Goal: Transaction & Acquisition: Purchase product/service

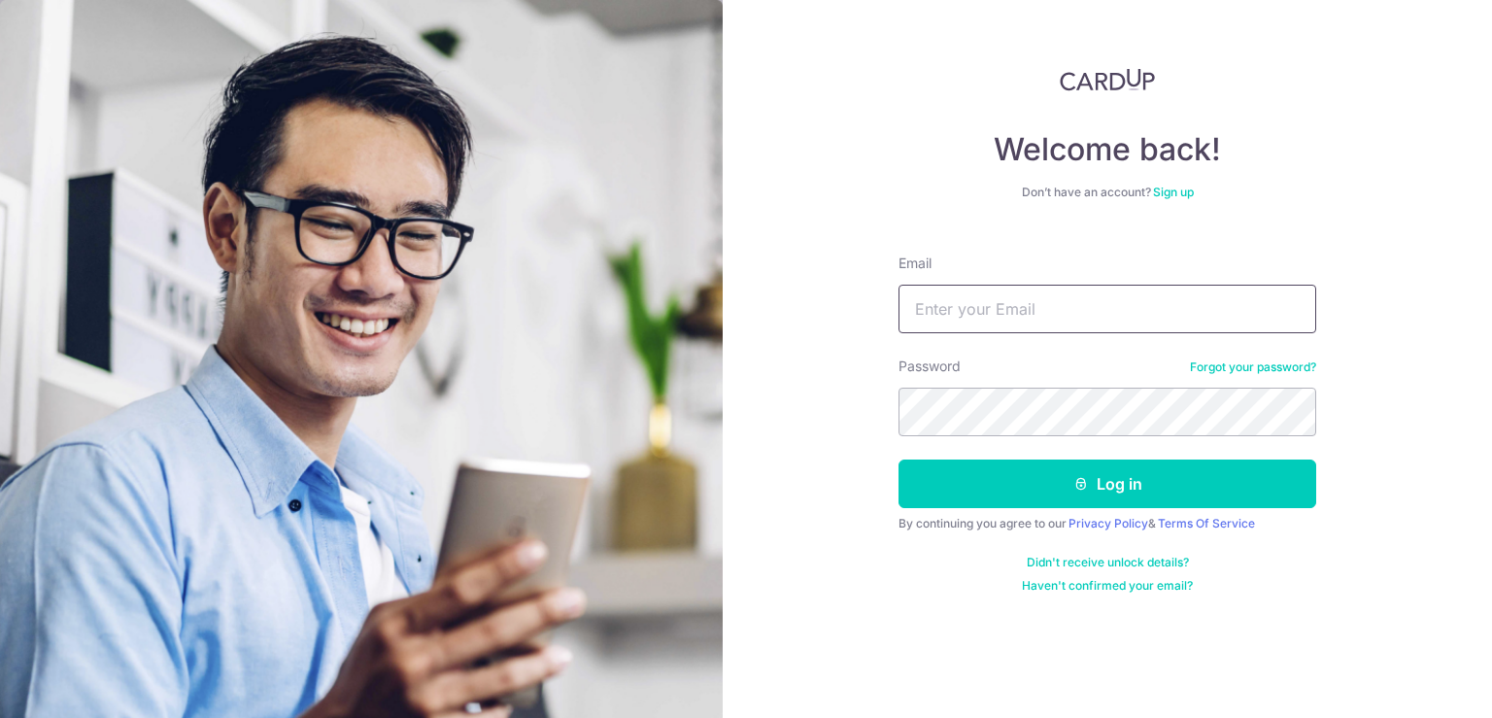
click at [1000, 301] on input "Email" at bounding box center [1108, 309] width 418 height 49
click at [958, 306] on input "Email" at bounding box center [1108, 309] width 418 height 49
type input "thebusinesstailor@gmail.com"
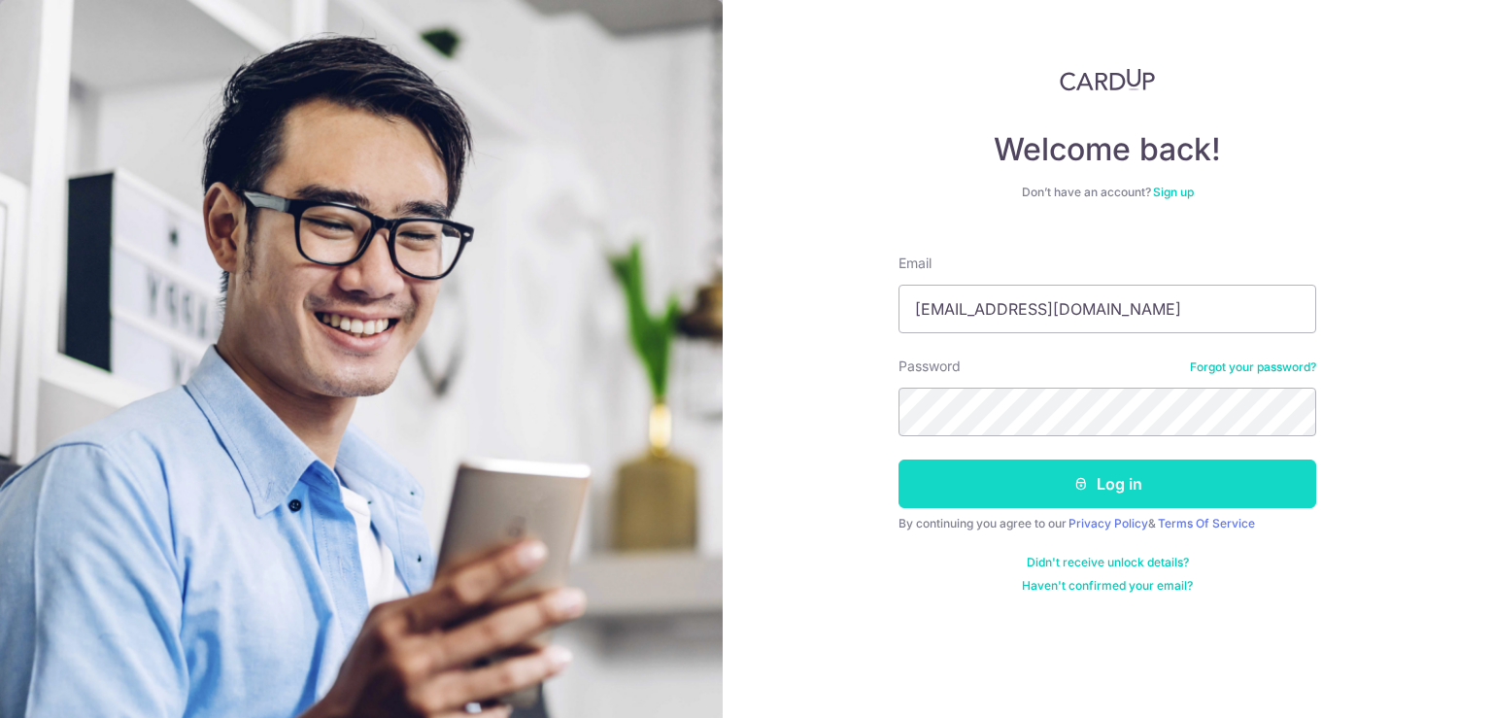
click at [967, 489] on button "Log in" at bounding box center [1108, 484] width 418 height 49
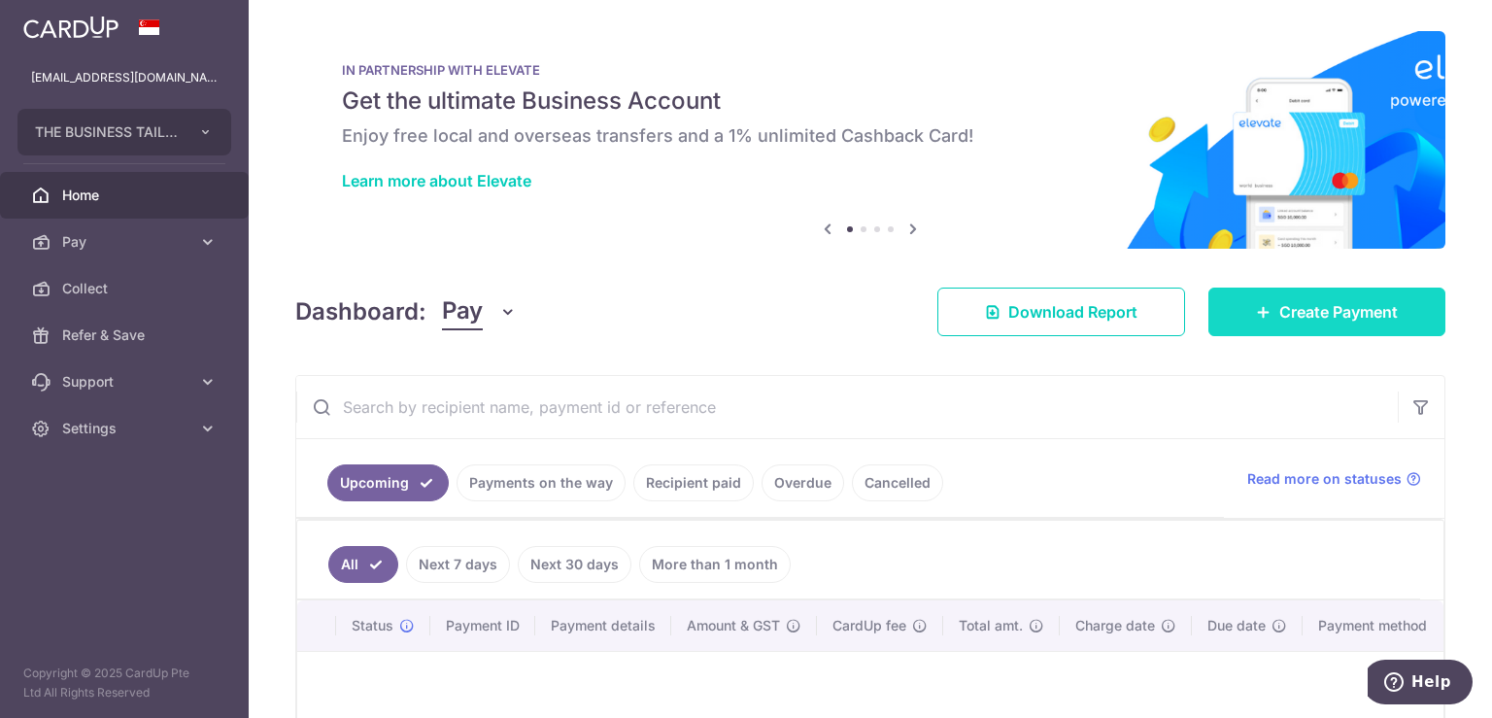
click at [1229, 297] on link "Create Payment" at bounding box center [1327, 312] width 237 height 49
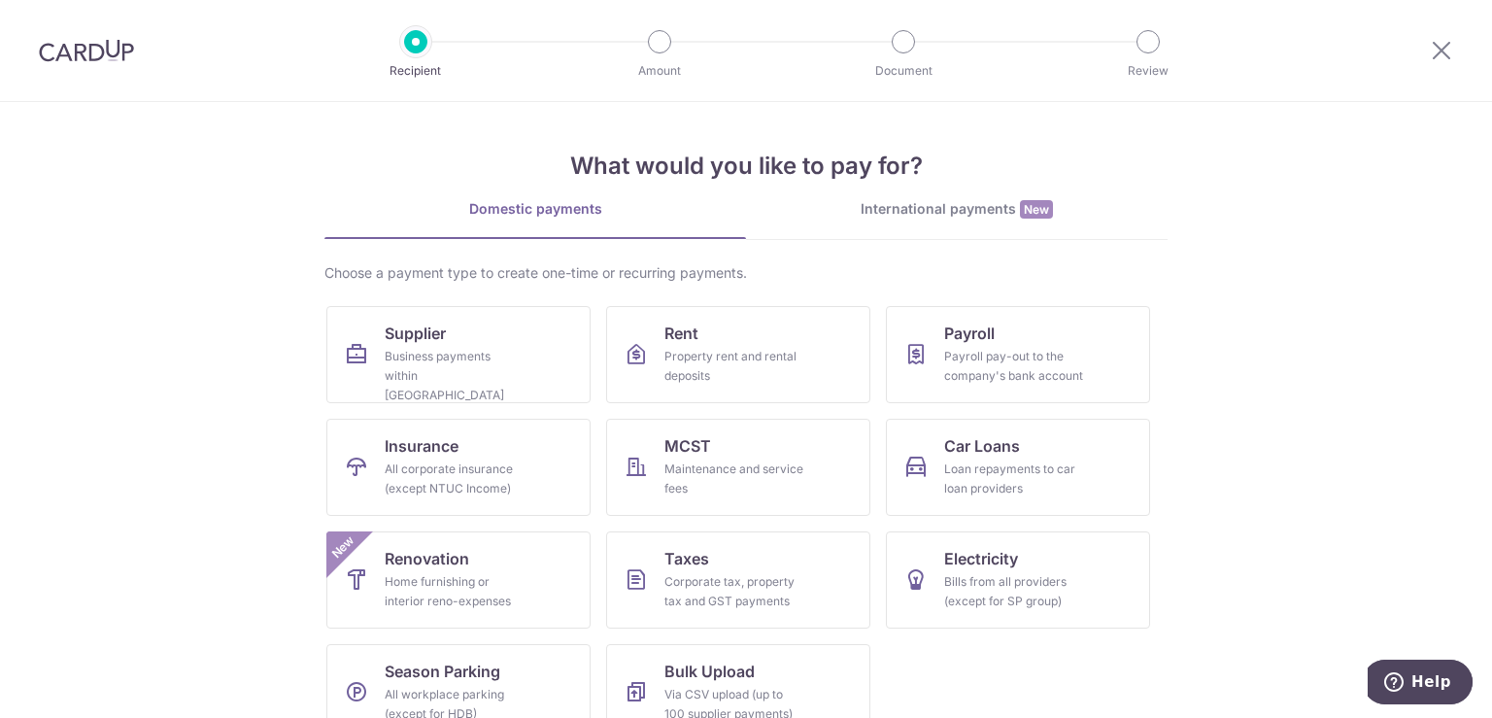
click at [927, 212] on div "International payments New" at bounding box center [957, 209] width 422 height 20
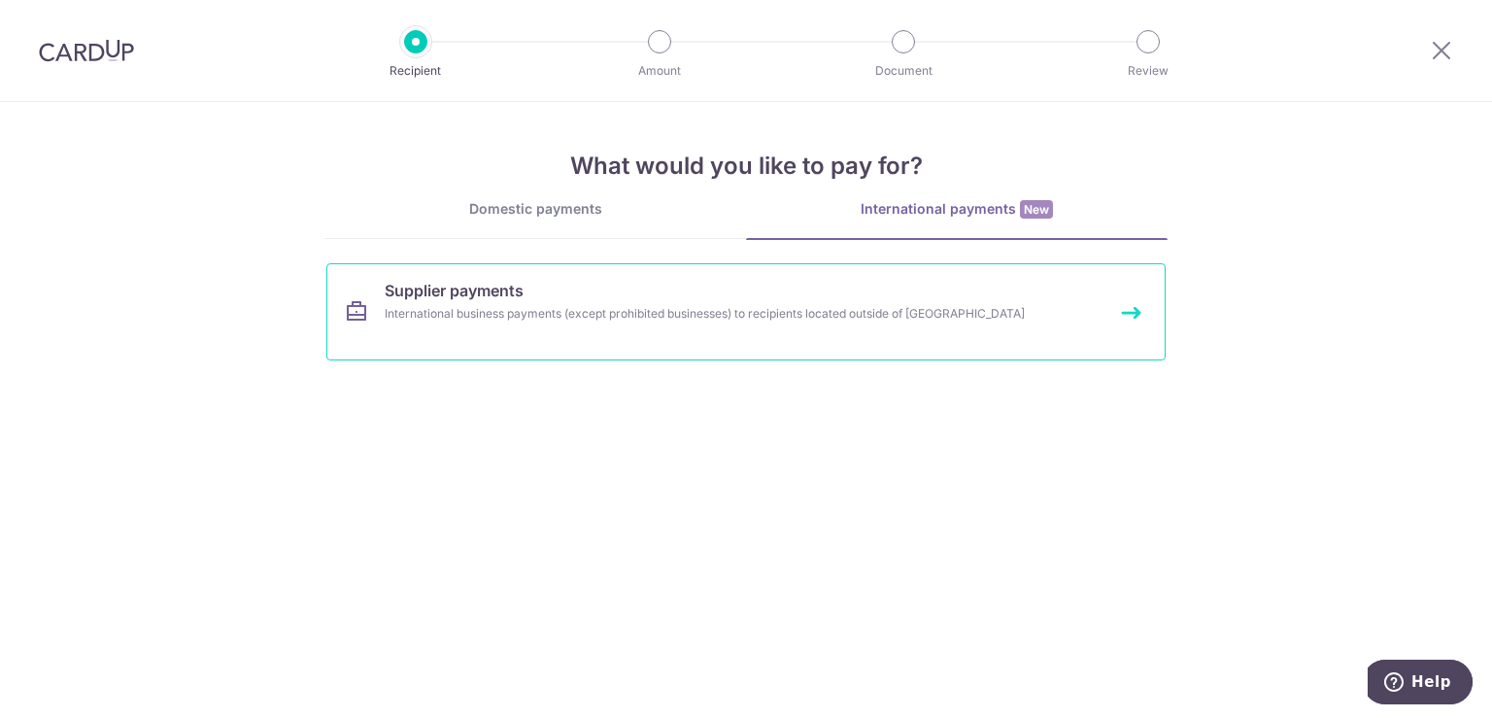
click at [547, 310] on div "International business payments (except prohibited businesses) to recipients lo…" at bounding box center [720, 313] width 671 height 19
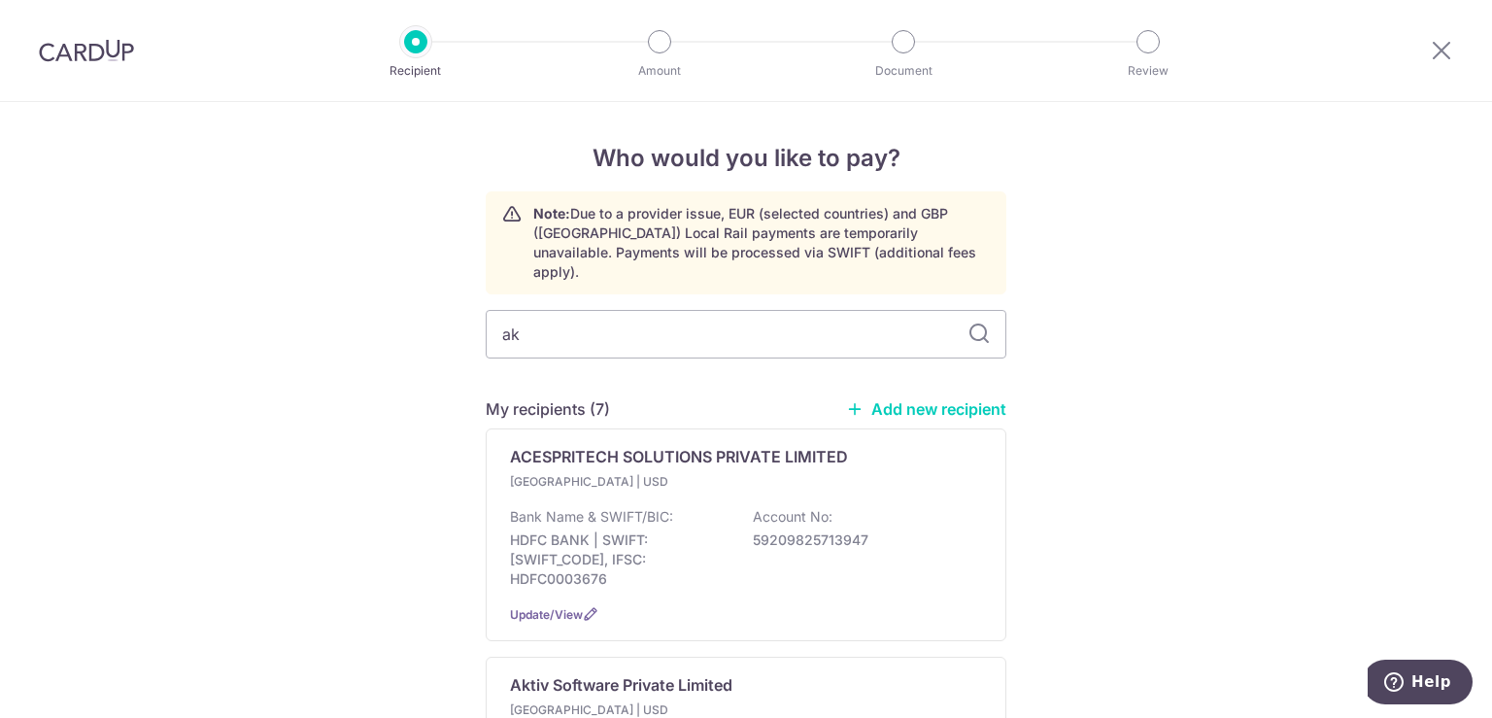
type input "akt"
click at [618, 407] on div "My recipients (1) Add new recipient Aktiv Software Private Limited India | USD …" at bounding box center [746, 519] width 521 height 244
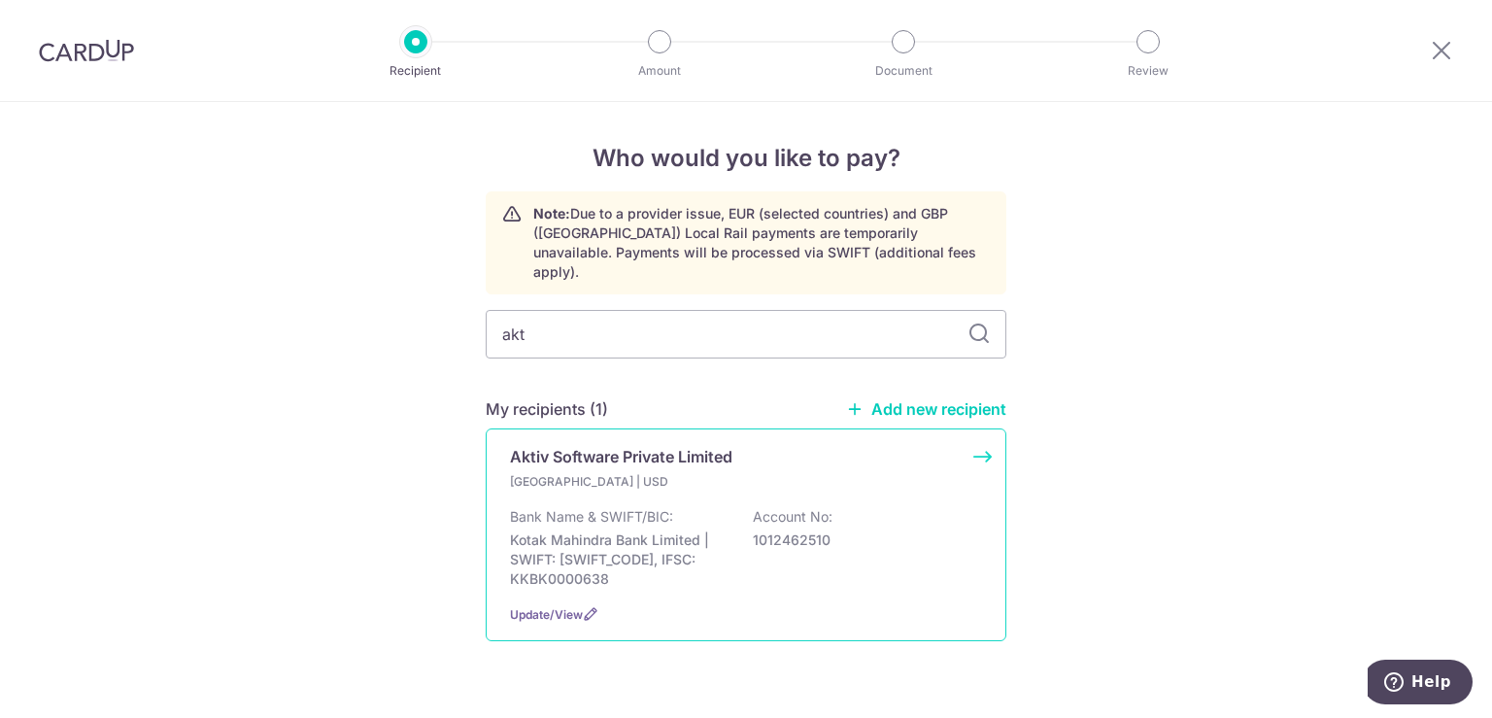
click at [616, 445] on p "Aktiv Software Private Limited" at bounding box center [621, 456] width 222 height 23
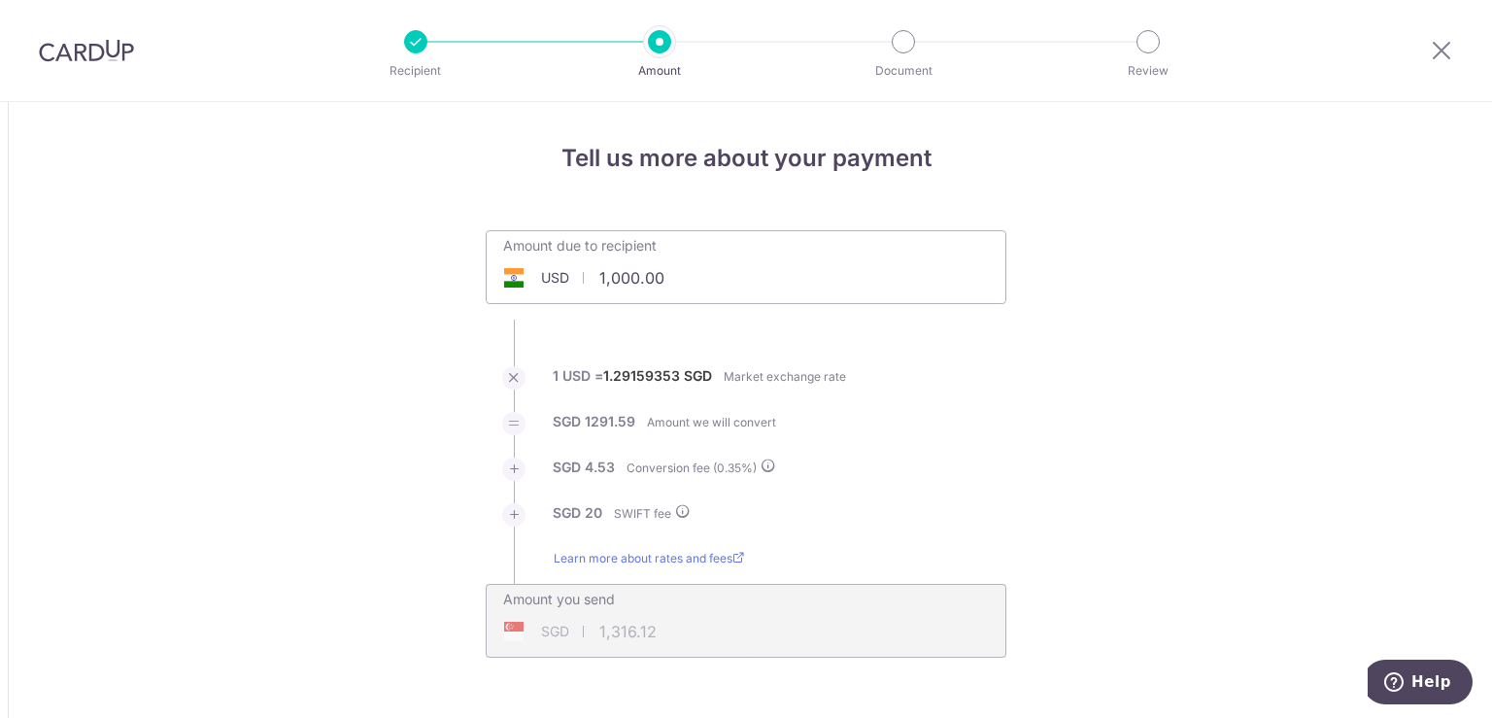
scroll to position [486, 0]
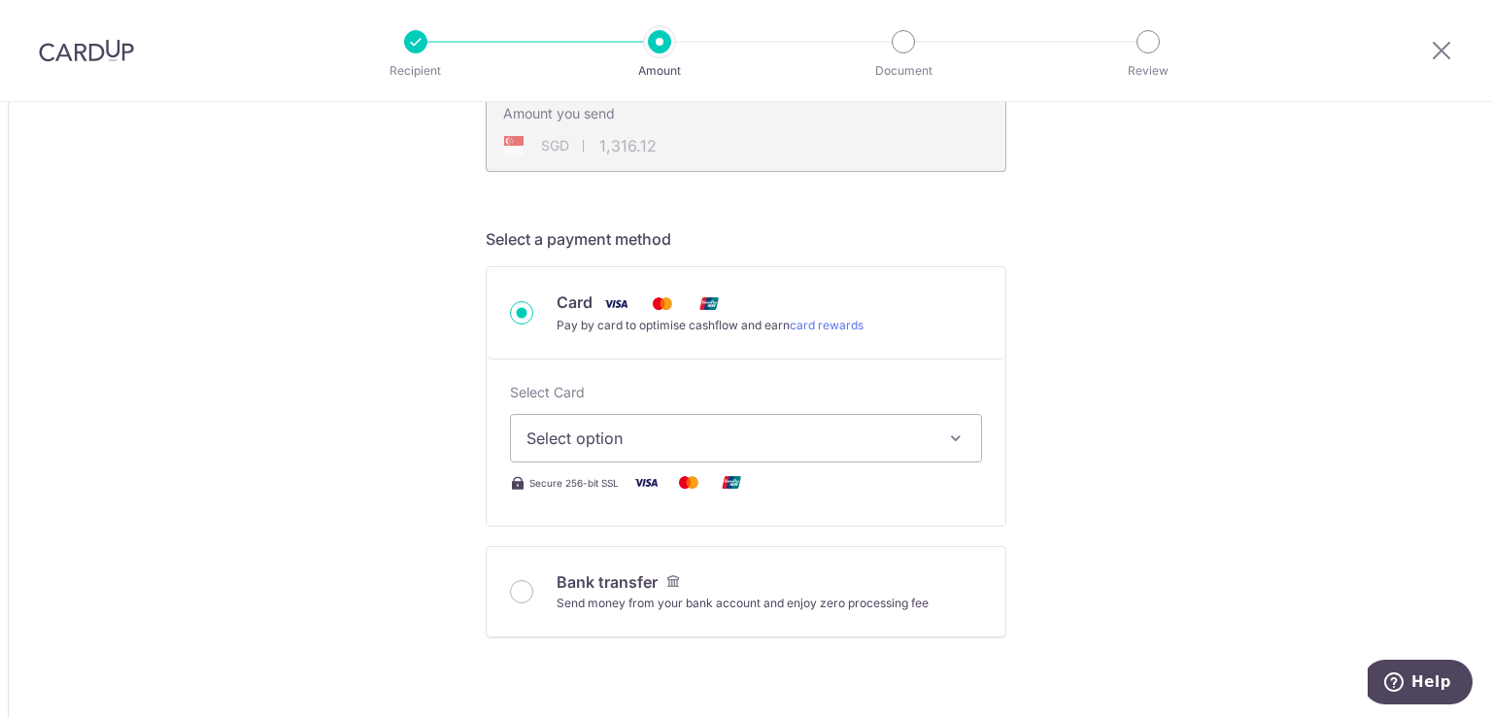
click at [587, 436] on span "Select option" at bounding box center [729, 437] width 404 height 23
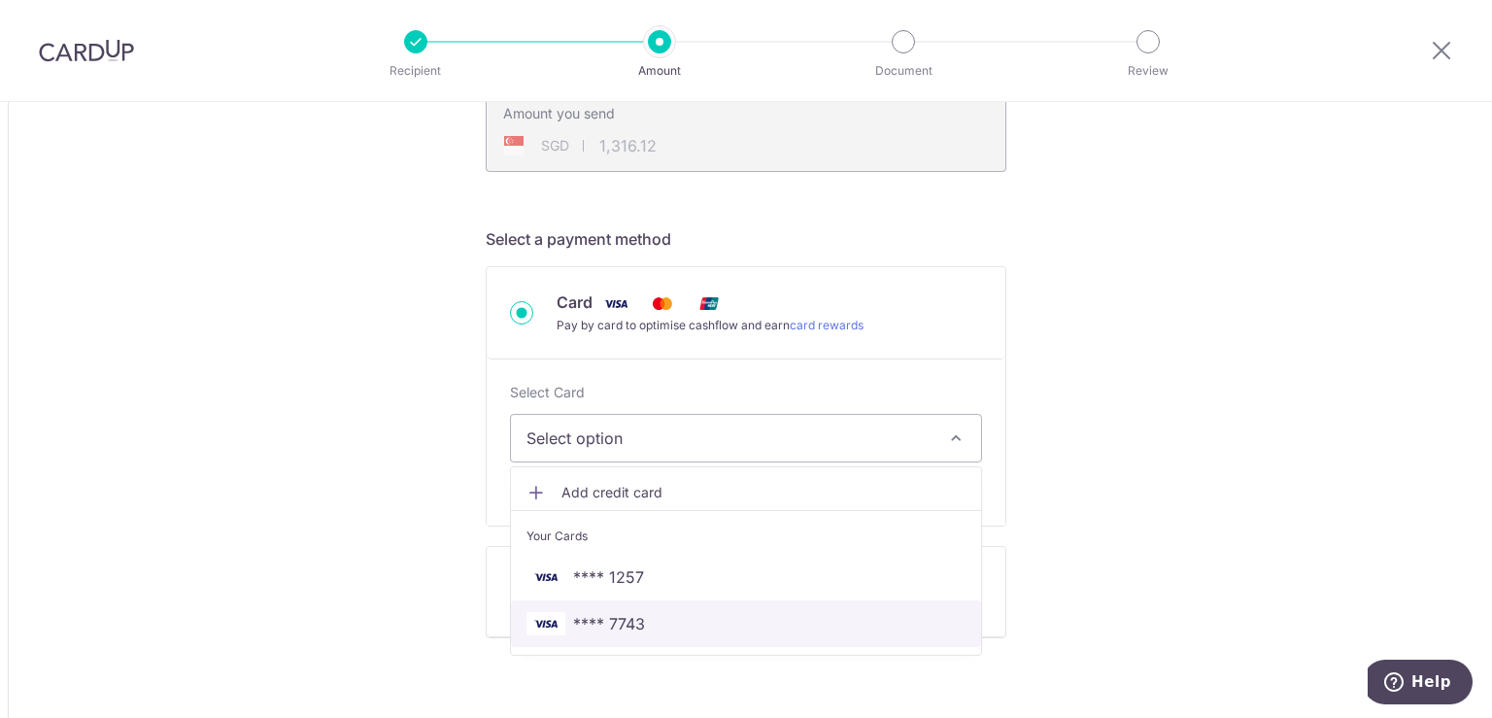
click at [671, 623] on span "**** 7743" at bounding box center [746, 623] width 439 height 23
type input "1,000.00"
type input "1,316.11"
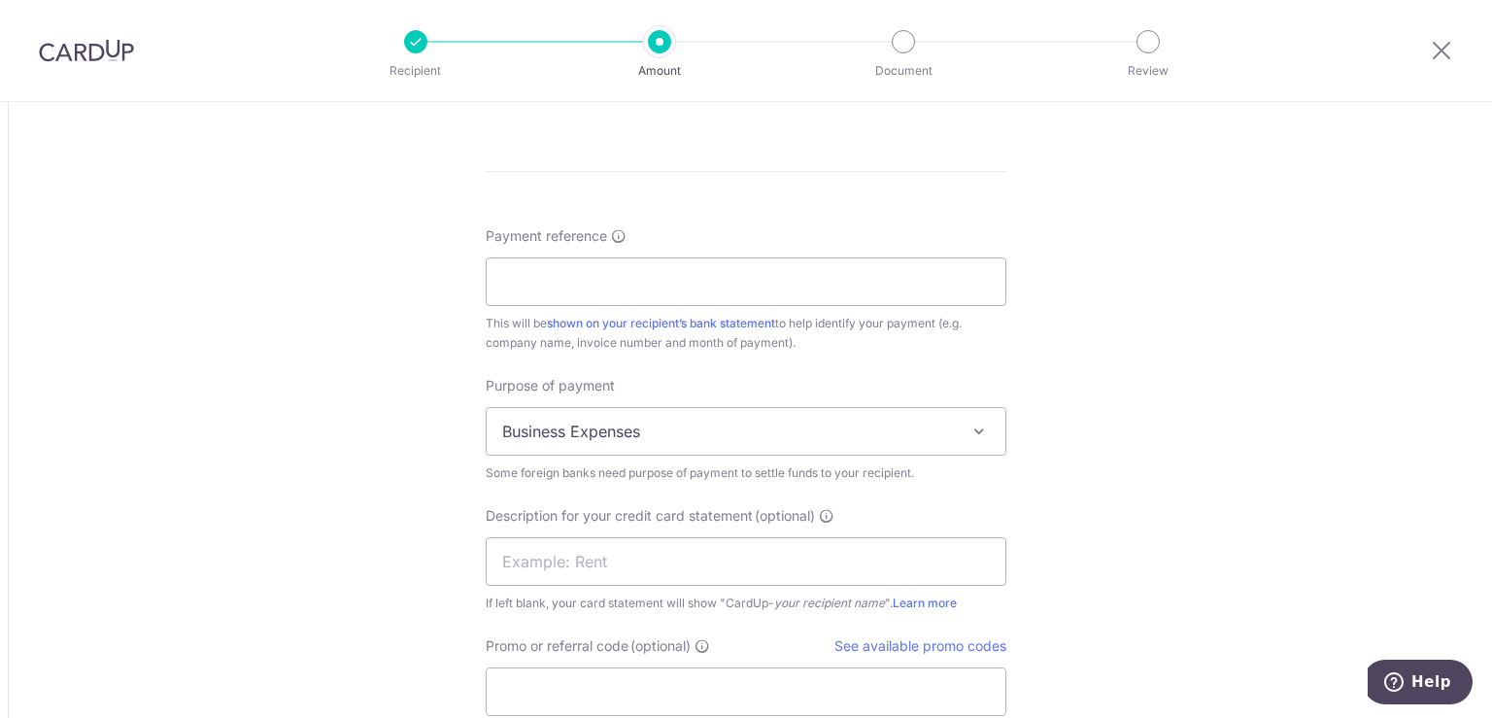
scroll to position [1652, 0]
click at [588, 264] on input "Payment reference" at bounding box center [746, 279] width 521 height 49
paste input "25-26/0066"
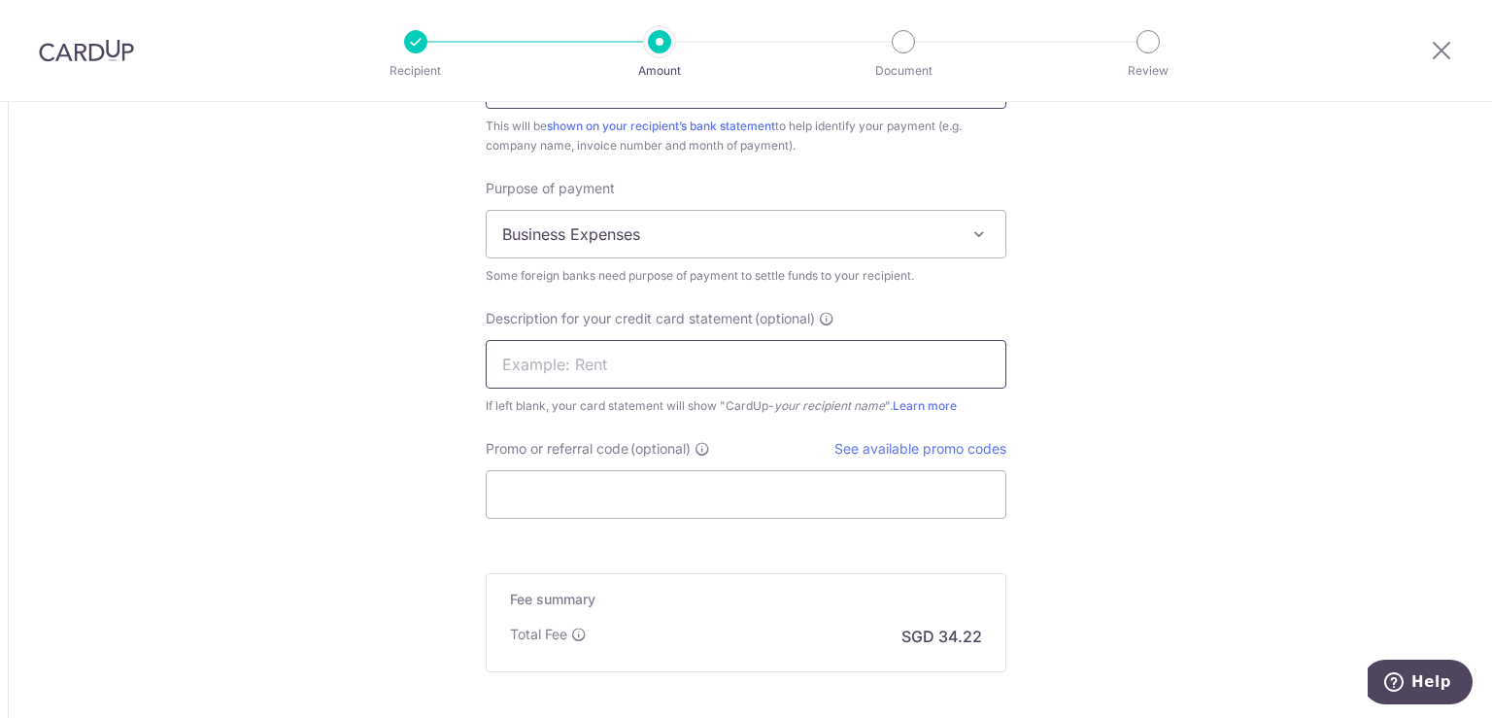
type input "25-26/0066"
click at [579, 355] on input "text" at bounding box center [746, 364] width 521 height 49
click at [558, 495] on input "Promo or referral code (optional)" at bounding box center [746, 494] width 521 height 49
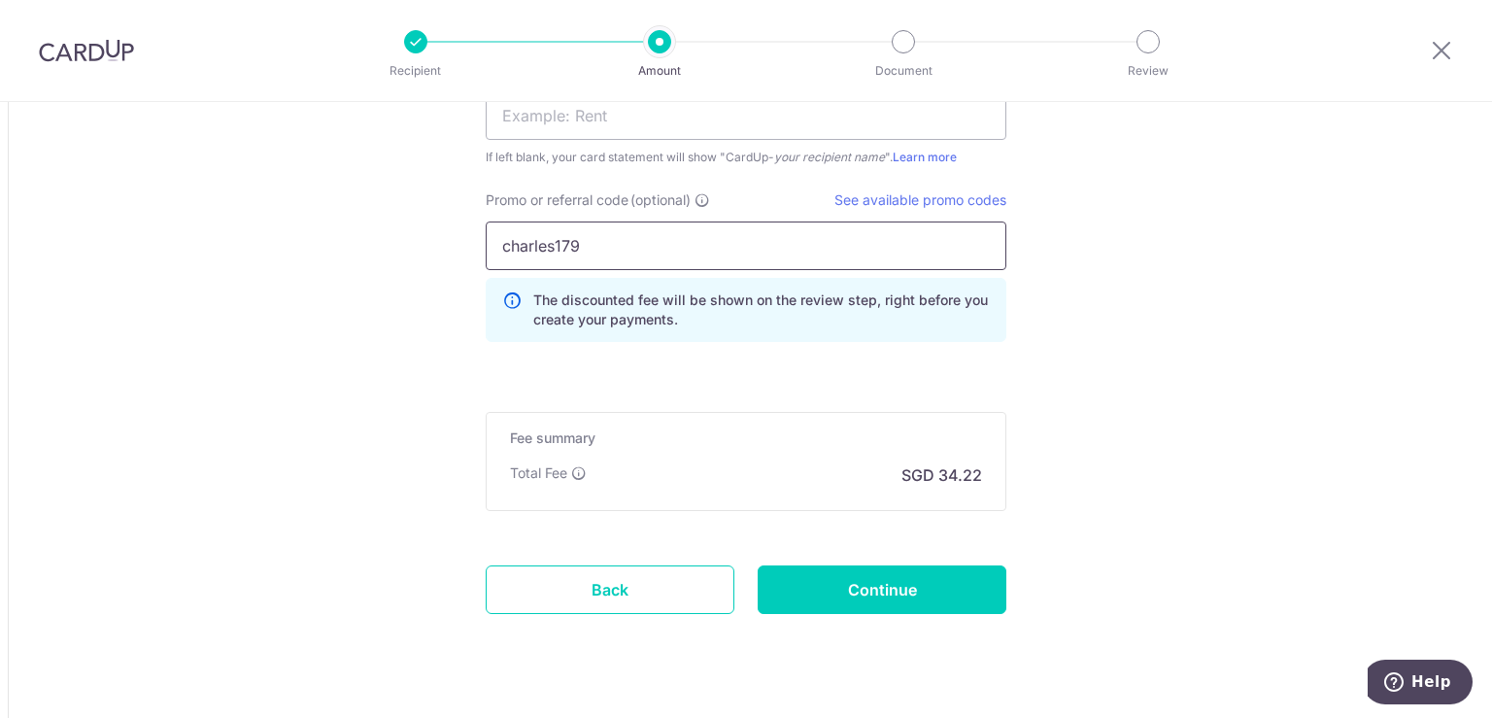
scroll to position [2131, 0]
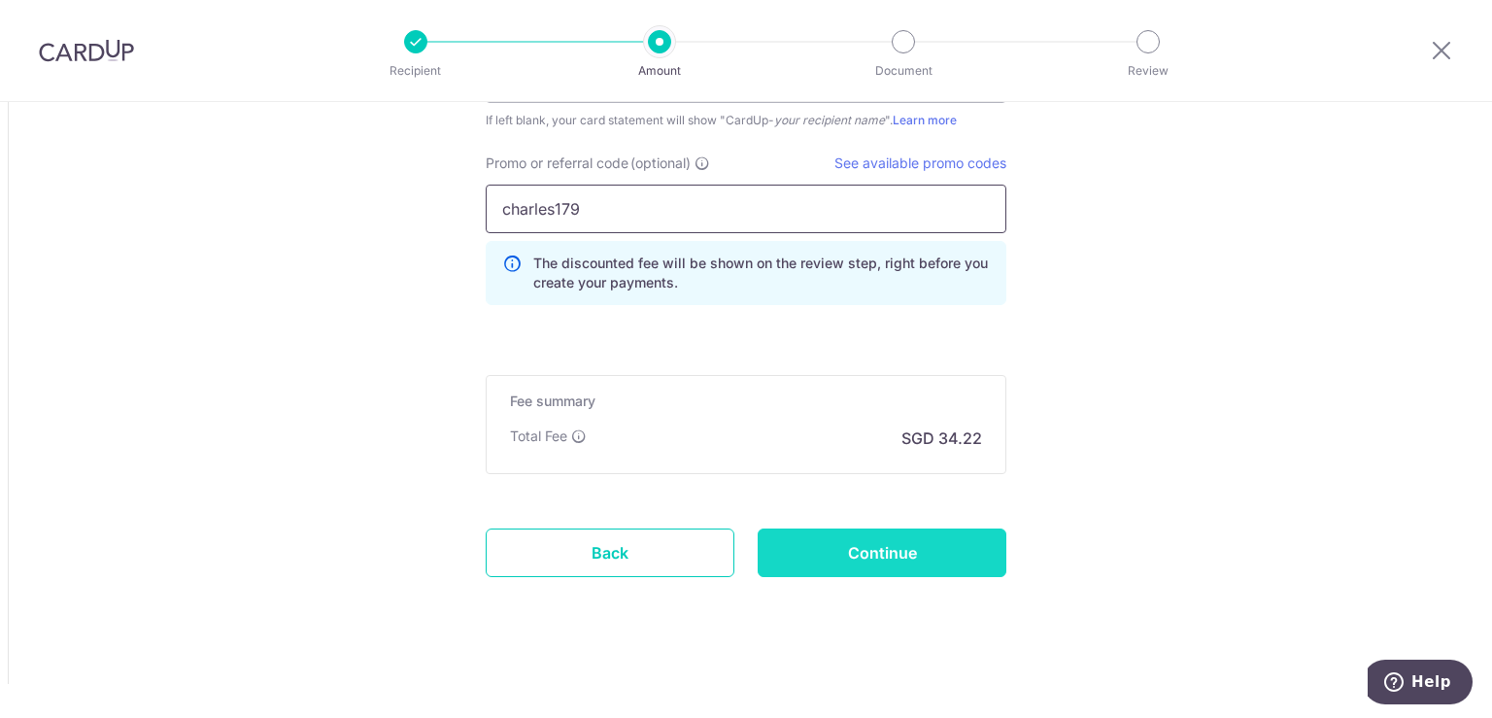
type input "charles179"
click at [899, 543] on input "Continue" at bounding box center [882, 552] width 249 height 49
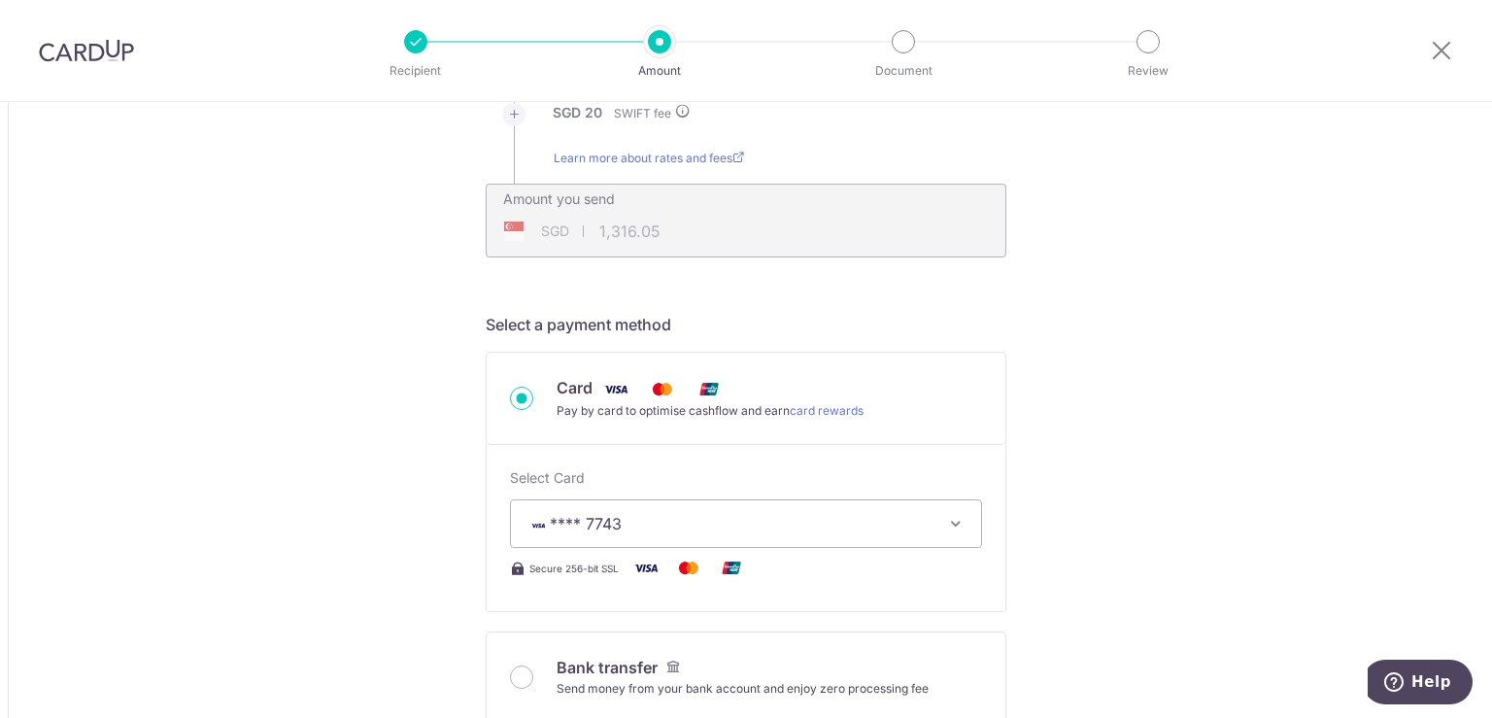
scroll to position [12, 0]
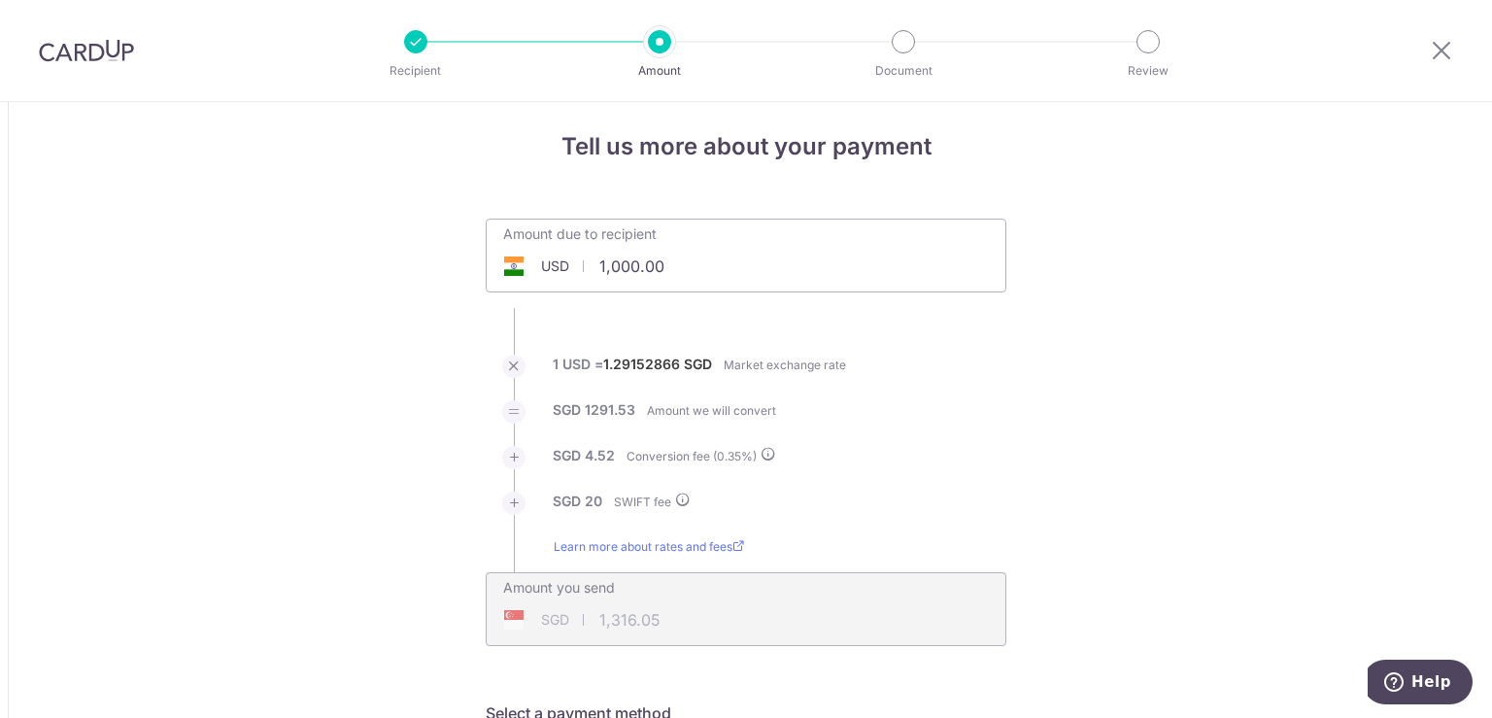
drag, startPoint x: 705, startPoint y: 268, endPoint x: 210, endPoint y: 276, distance: 495.5
type input "5,000.00"
type input "6,500.29"
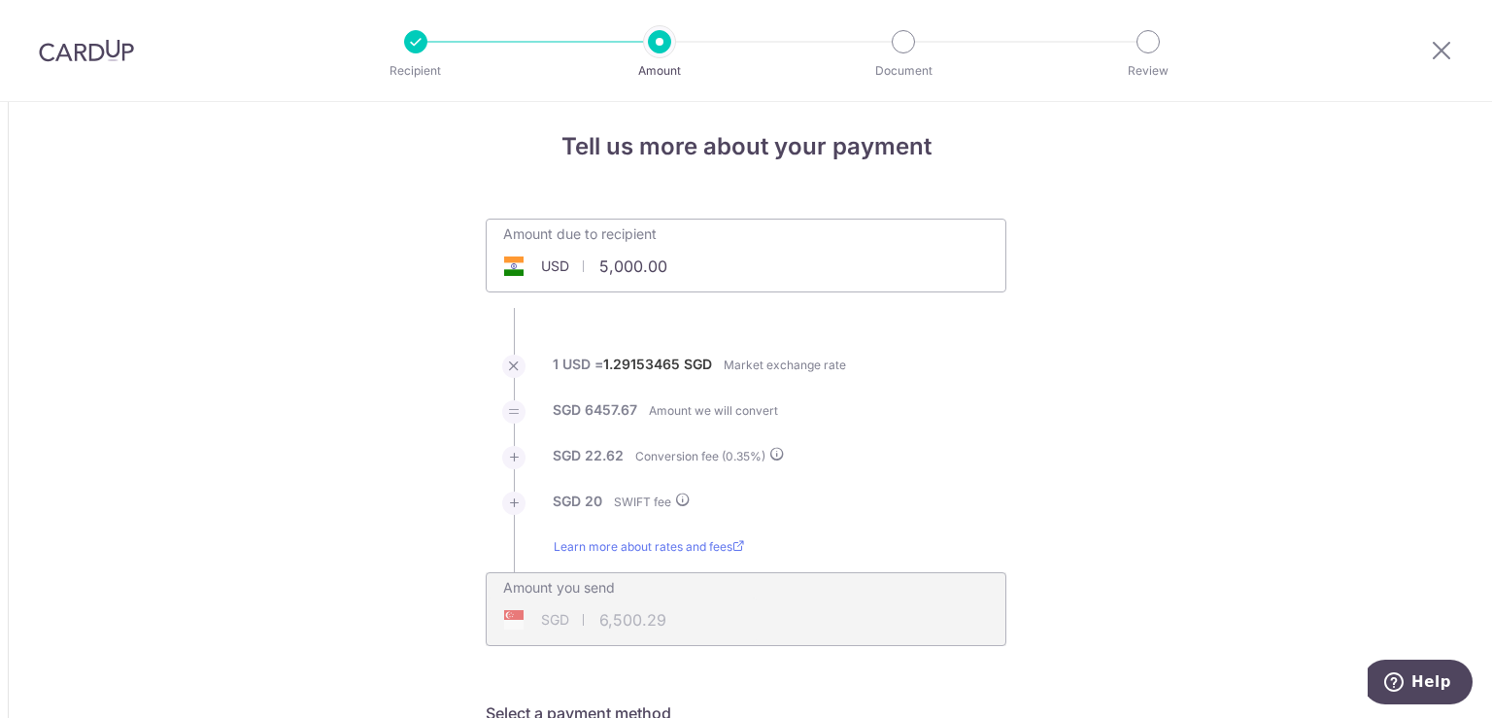
type input "5,000.00"
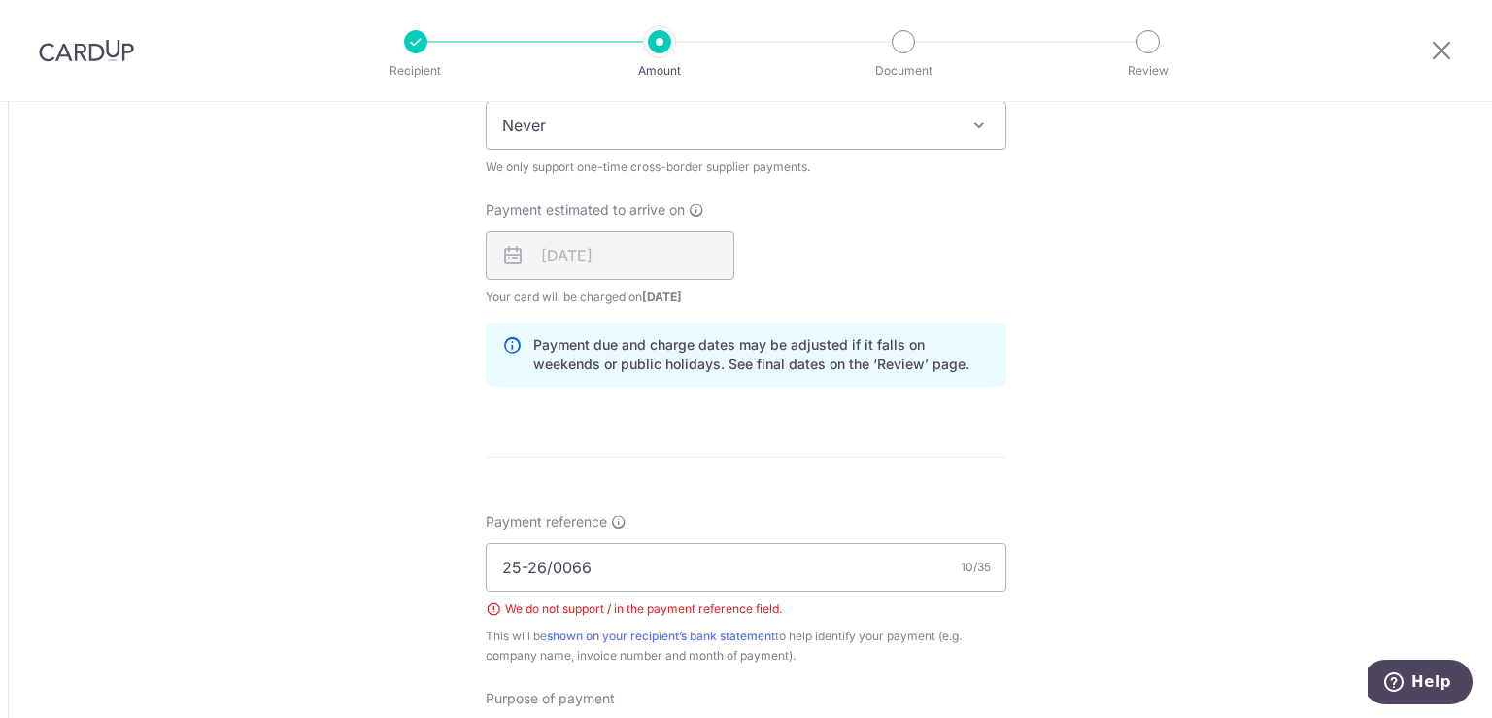
scroll to position [1469, 0]
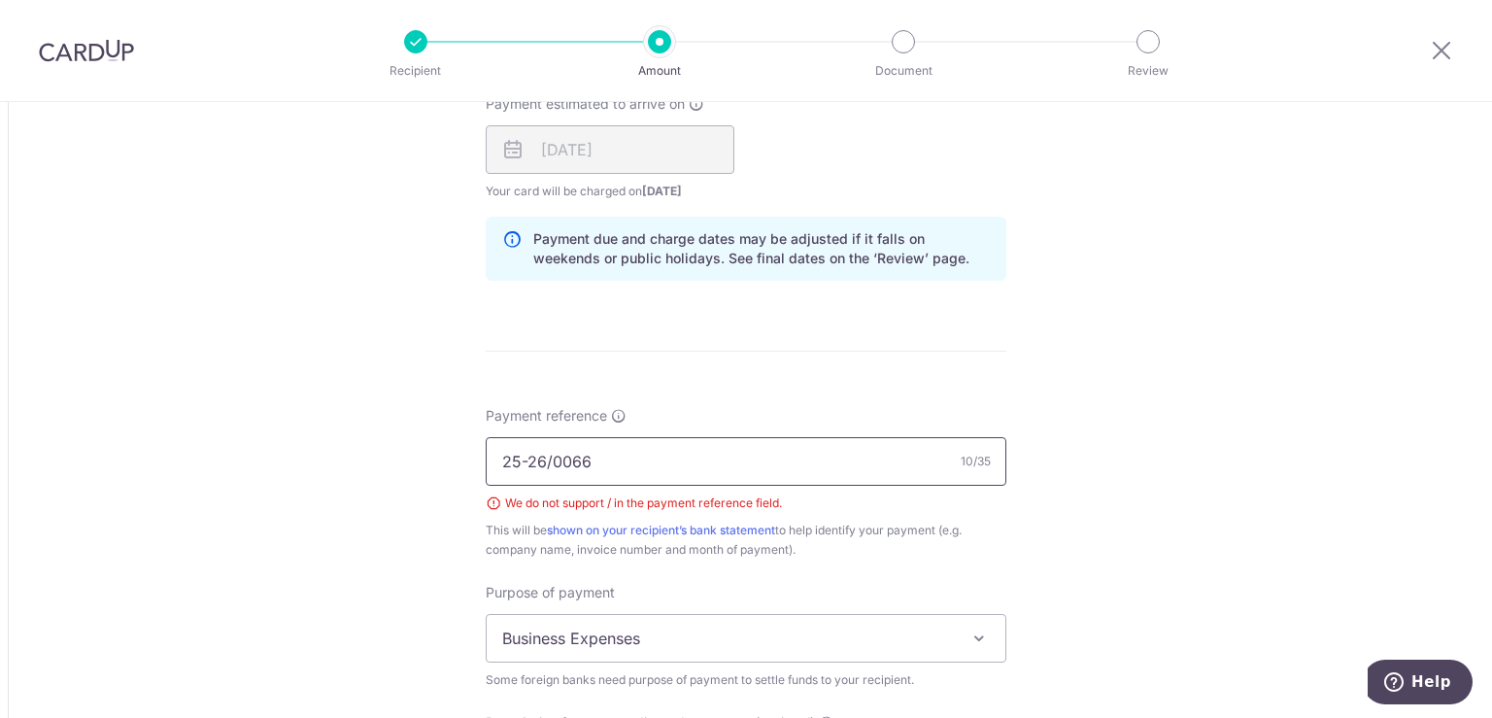
click at [548, 454] on input "25-26/0066" at bounding box center [746, 461] width 521 height 49
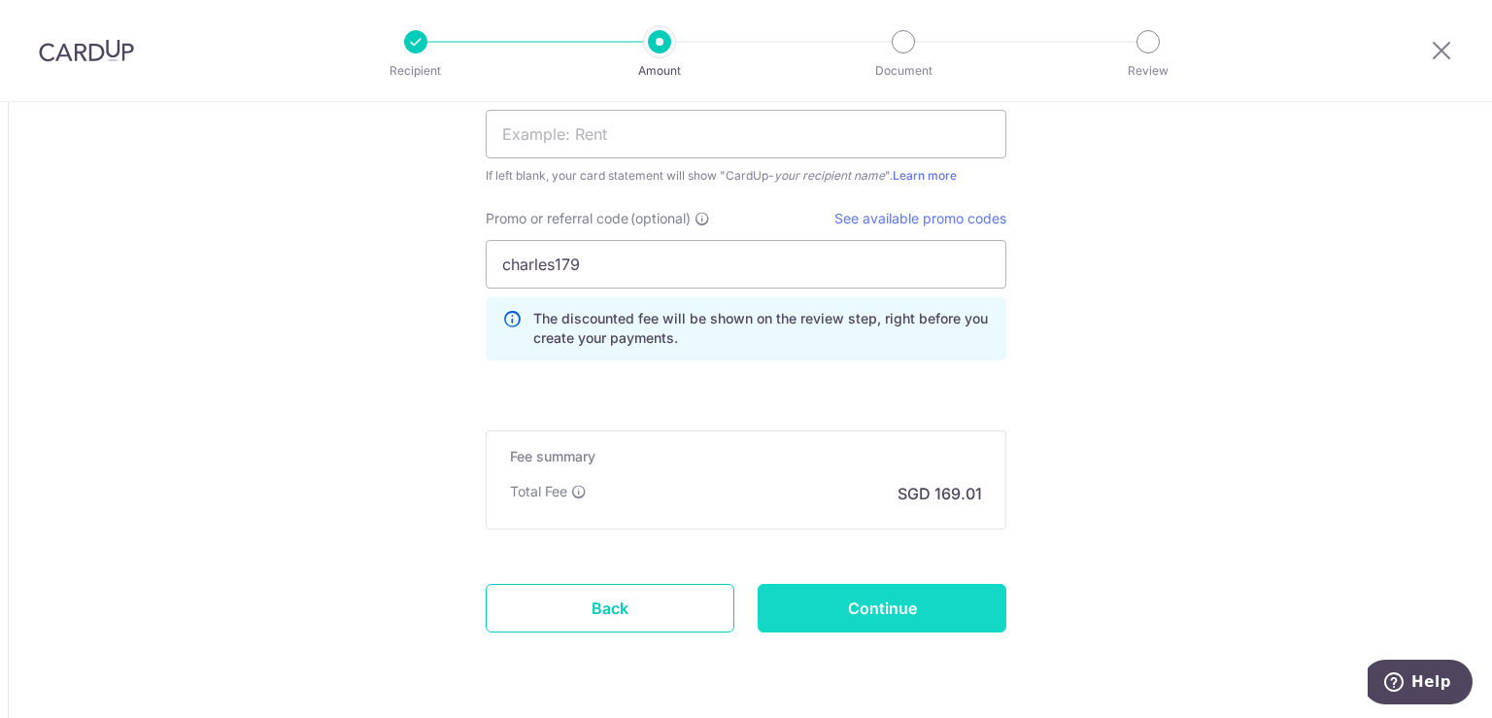
scroll to position [2149, 0]
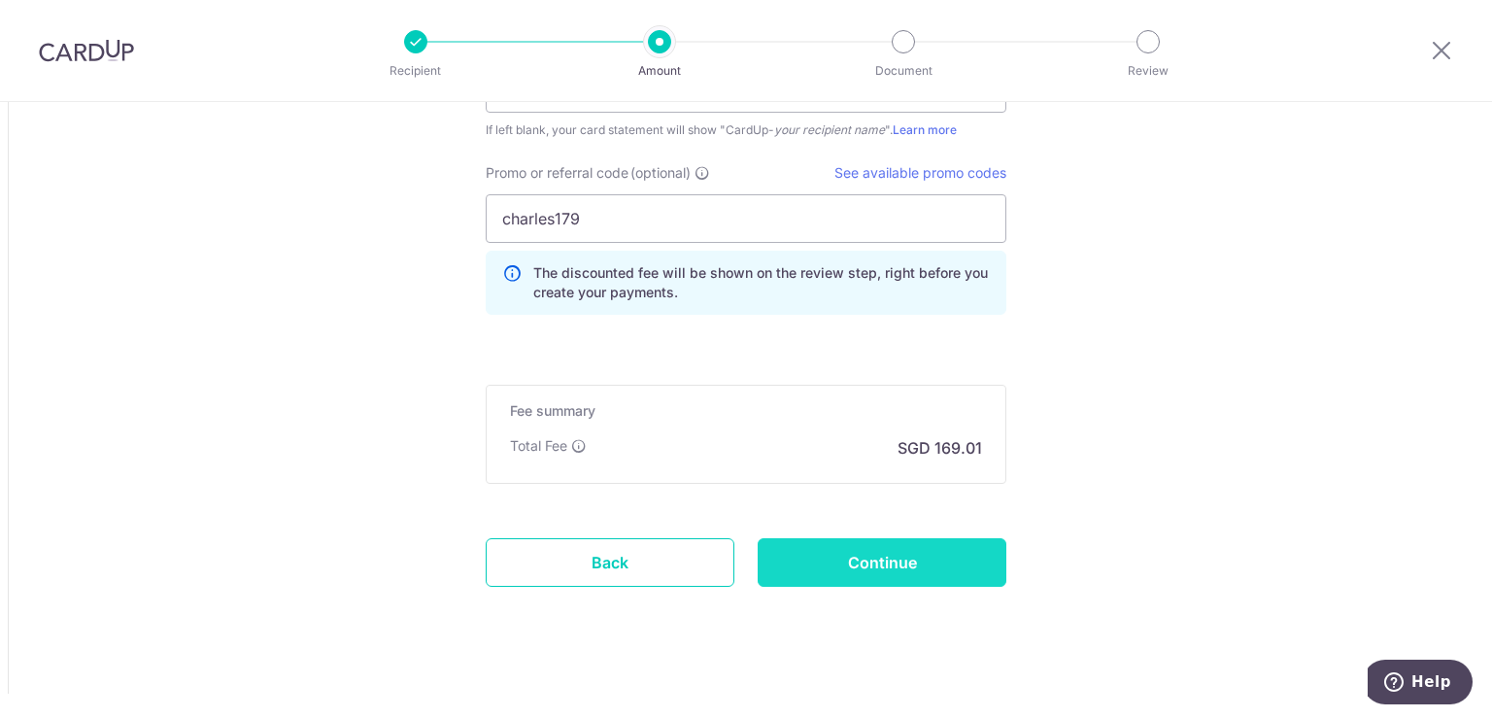
type input "25260066"
click at [843, 549] on input "Continue" at bounding box center [882, 562] width 249 height 49
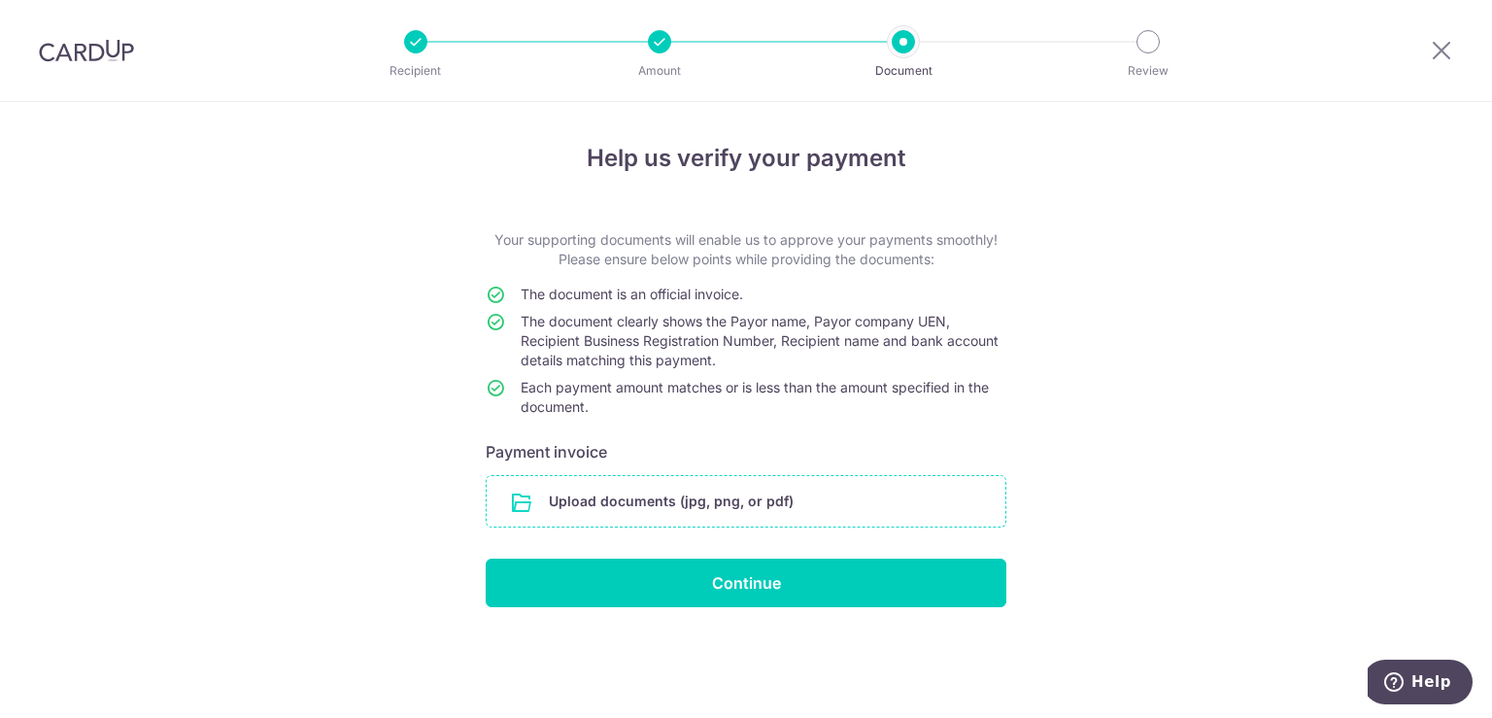
click at [569, 485] on input "file" at bounding box center [746, 501] width 519 height 51
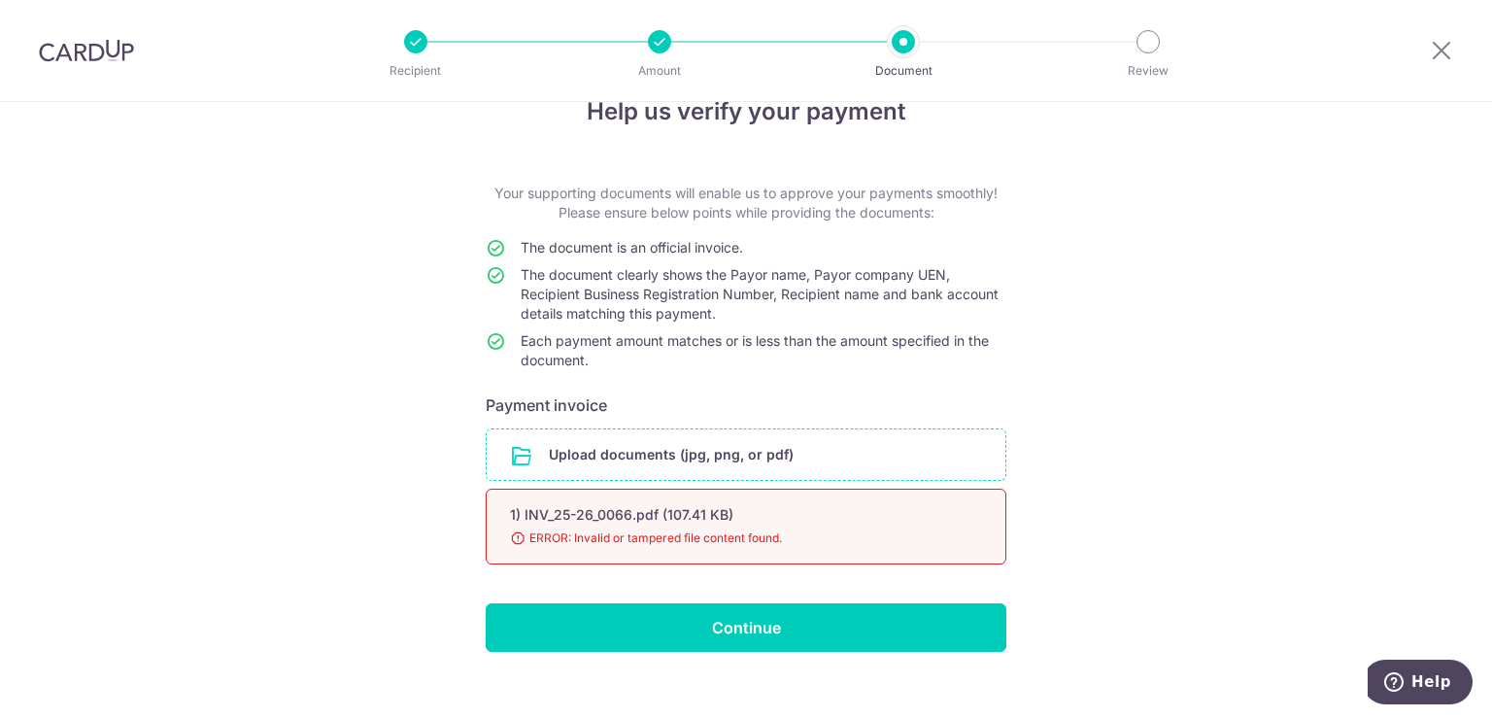
scroll to position [70, 0]
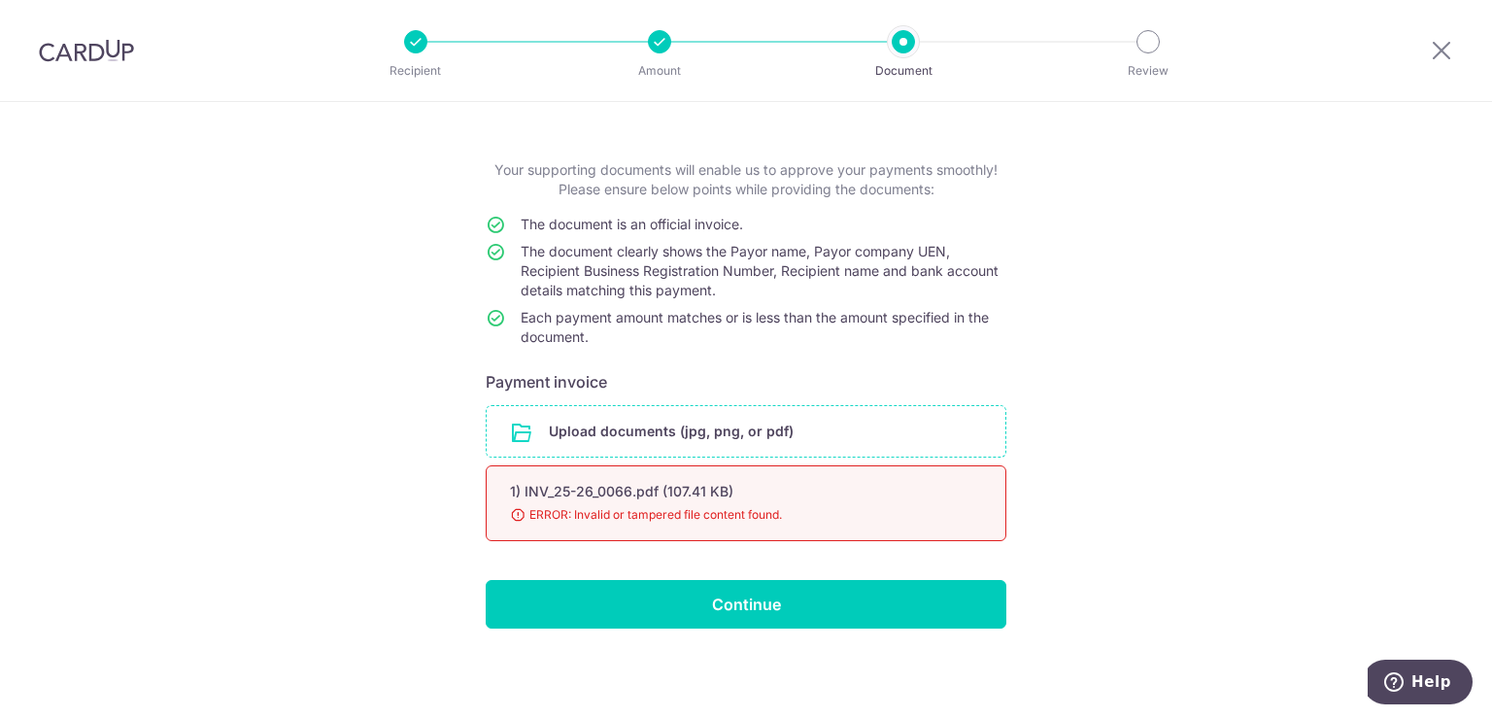
click at [750, 437] on input "file" at bounding box center [746, 431] width 519 height 51
click at [838, 489] on div "1) INV_25-26_0066.pdf (107.41 KB)" at bounding box center [723, 491] width 426 height 19
click at [789, 448] on input "file" at bounding box center [746, 431] width 519 height 51
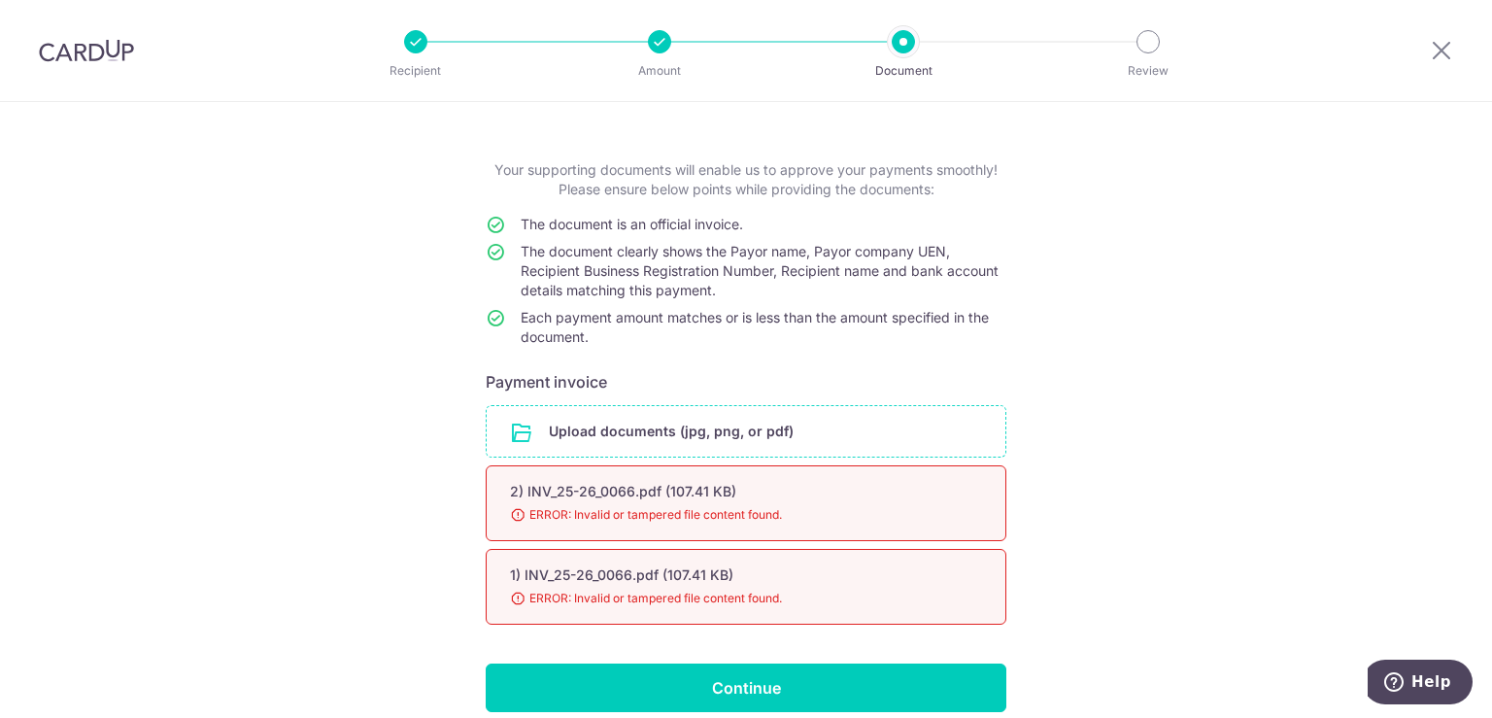
click at [835, 489] on div "2) INV_25-26_0066.pdf (107.41 KB)" at bounding box center [723, 491] width 426 height 19
click at [690, 420] on input "file" at bounding box center [746, 431] width 519 height 51
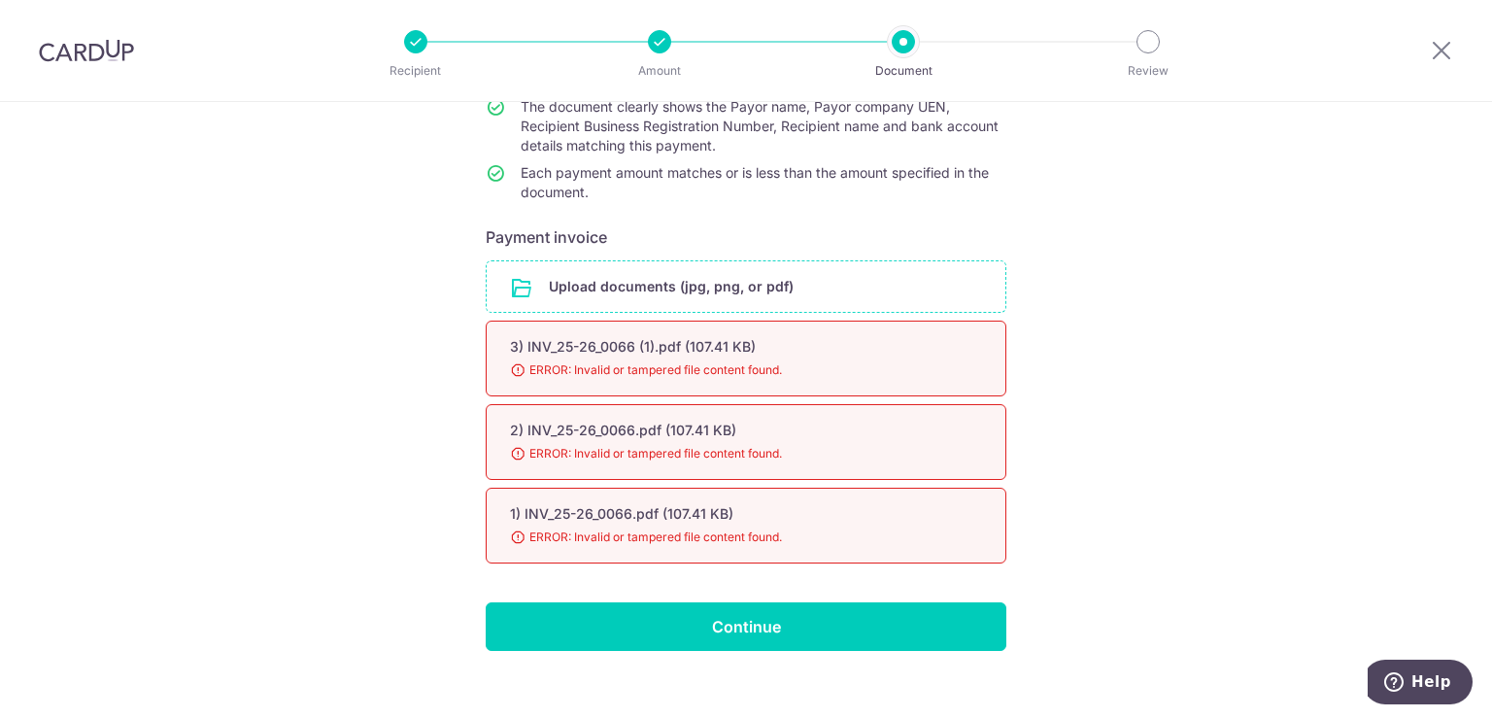
scroll to position [237, 0]
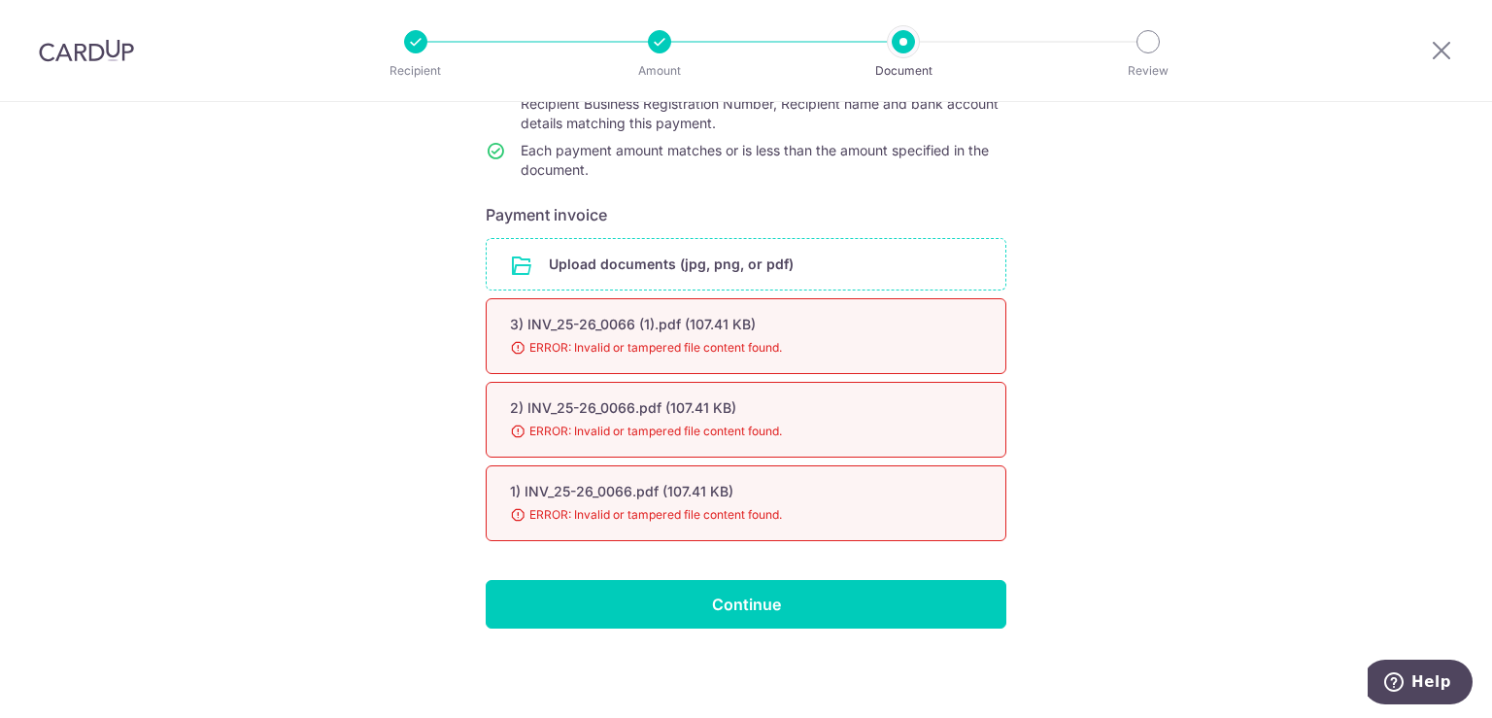
click at [596, 273] on input "file" at bounding box center [746, 264] width 519 height 51
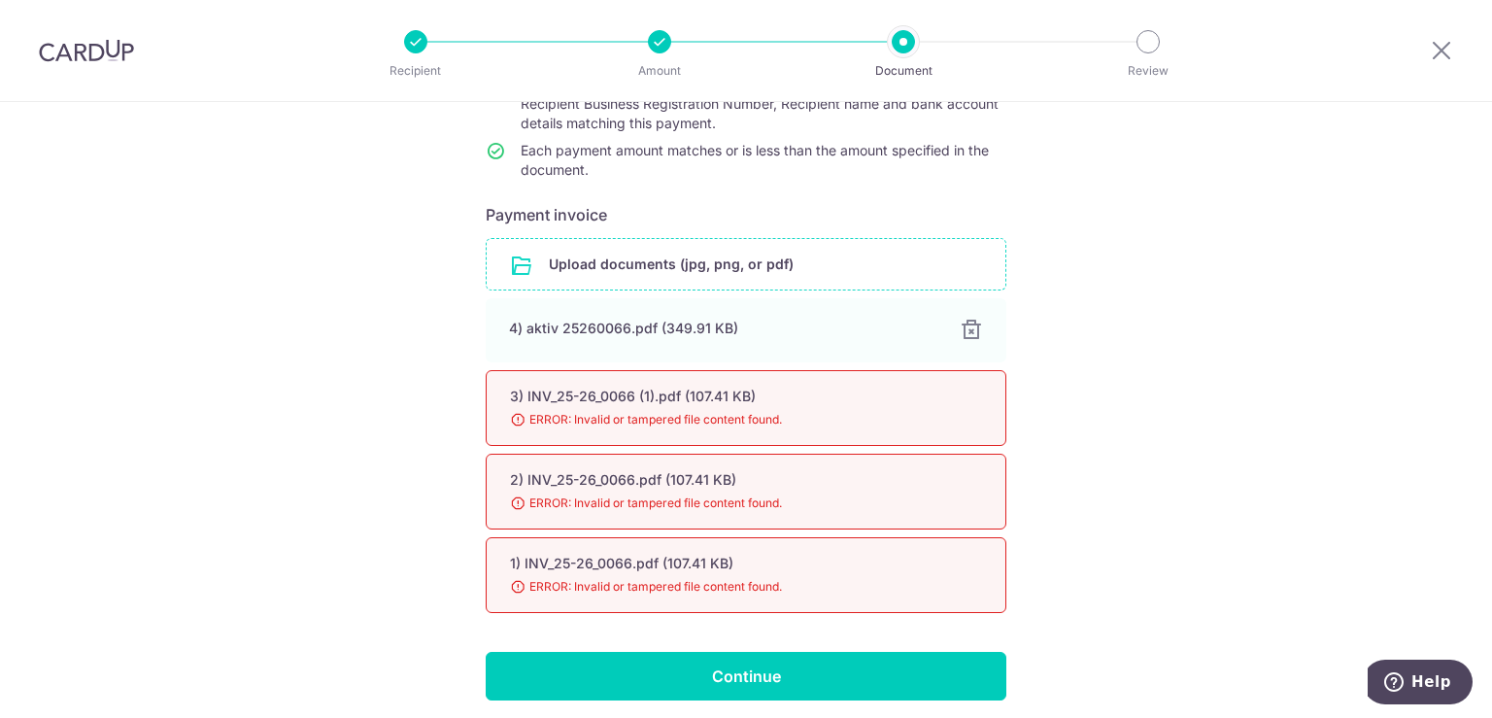
scroll to position [308, 0]
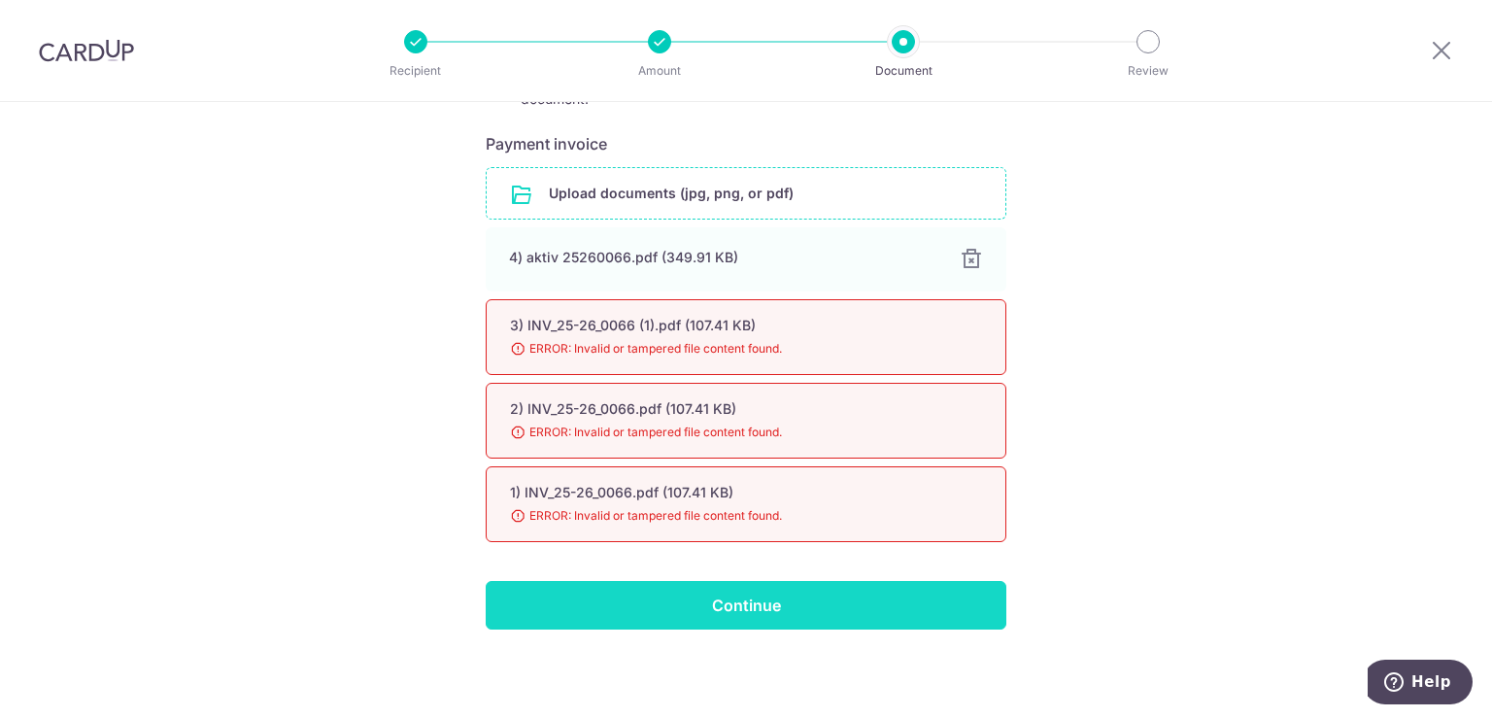
click at [776, 616] on input "Continue" at bounding box center [746, 605] width 521 height 49
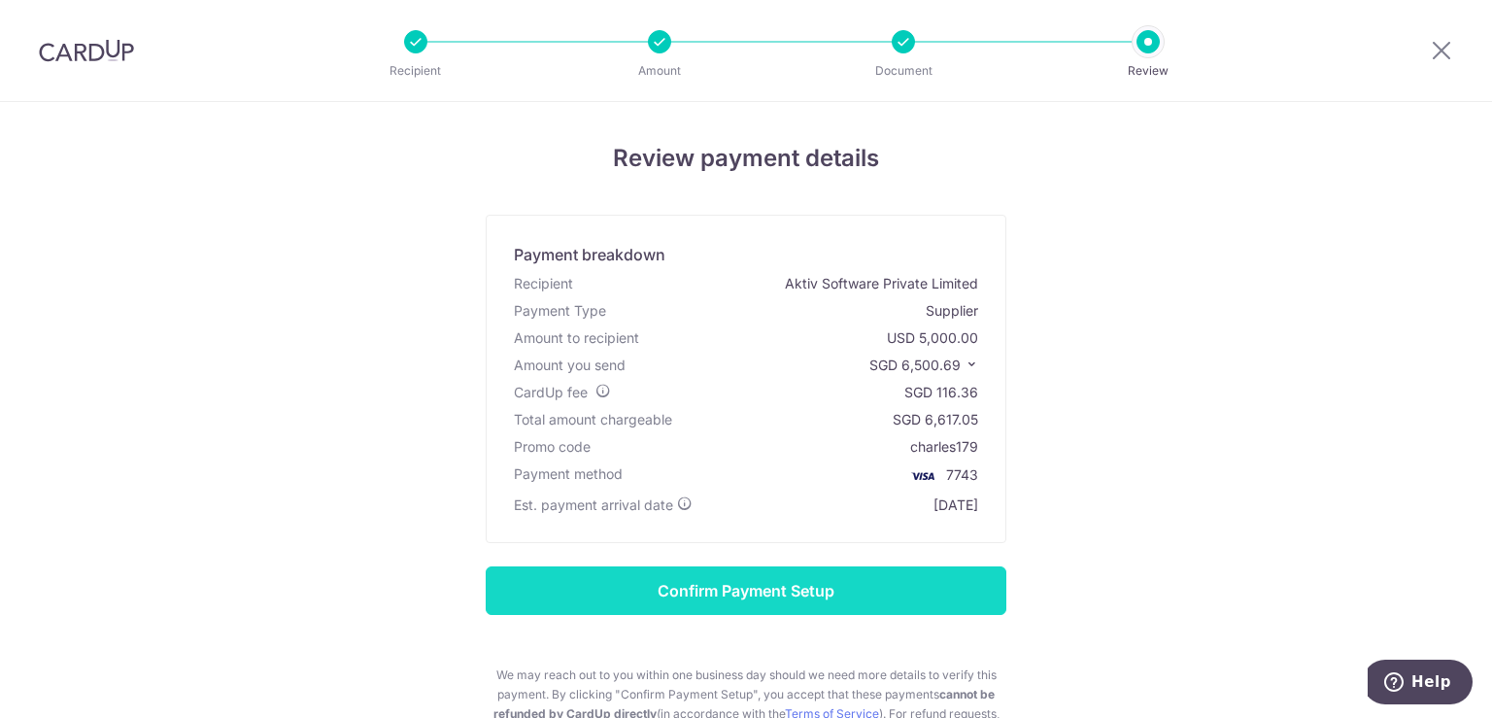
click at [945, 586] on input "Confirm Payment Setup" at bounding box center [746, 590] width 521 height 49
